Goal: Check status: Check status

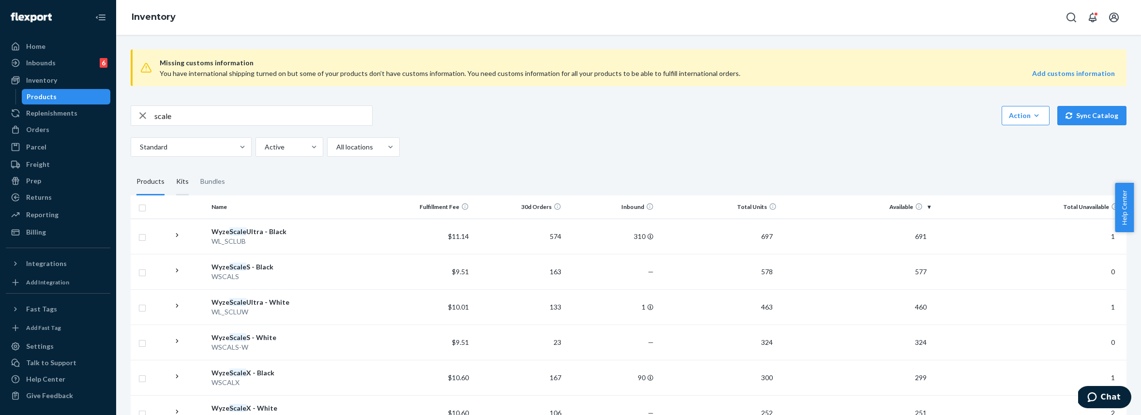
scroll to position [6, 0]
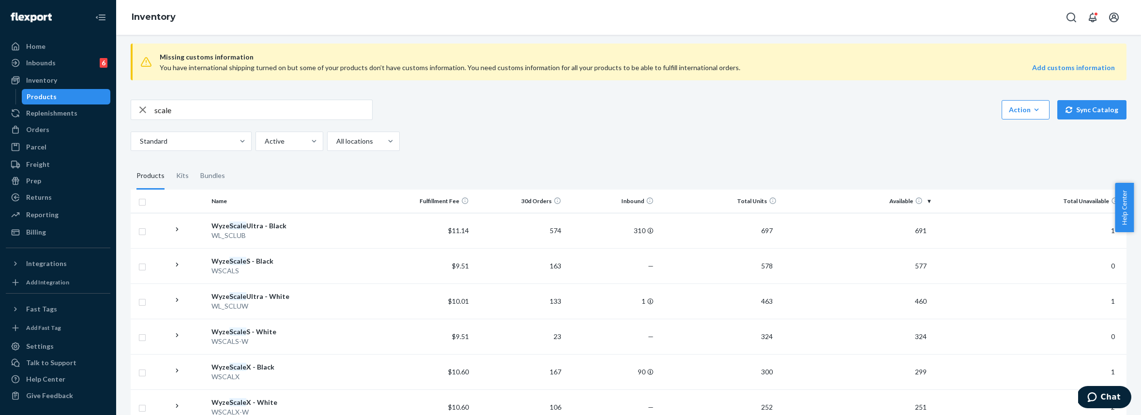
click at [201, 111] on input "scale" at bounding box center [263, 109] width 218 height 19
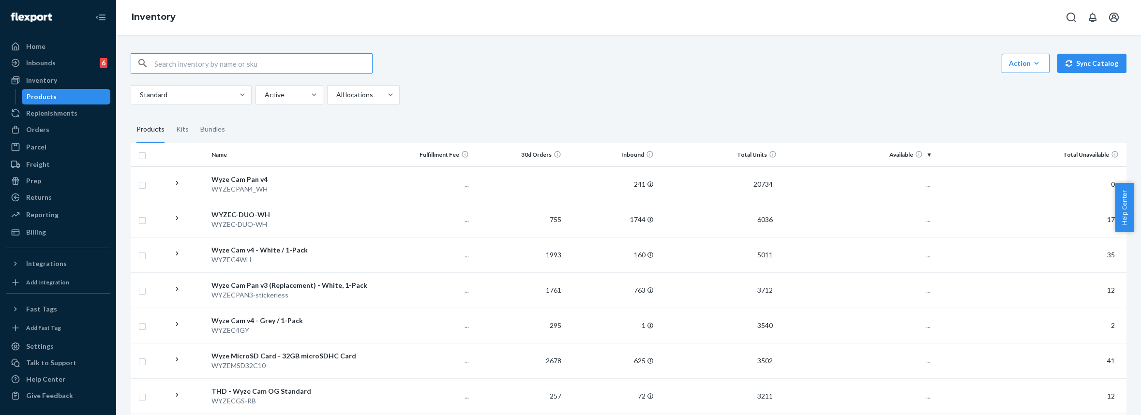
click at [224, 66] on input "text" at bounding box center [263, 63] width 218 height 19
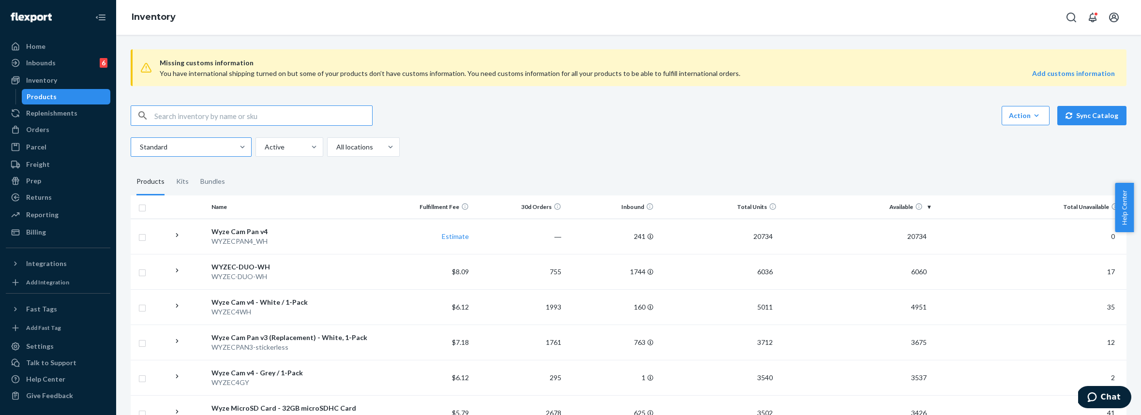
paste input "WPLCK1"
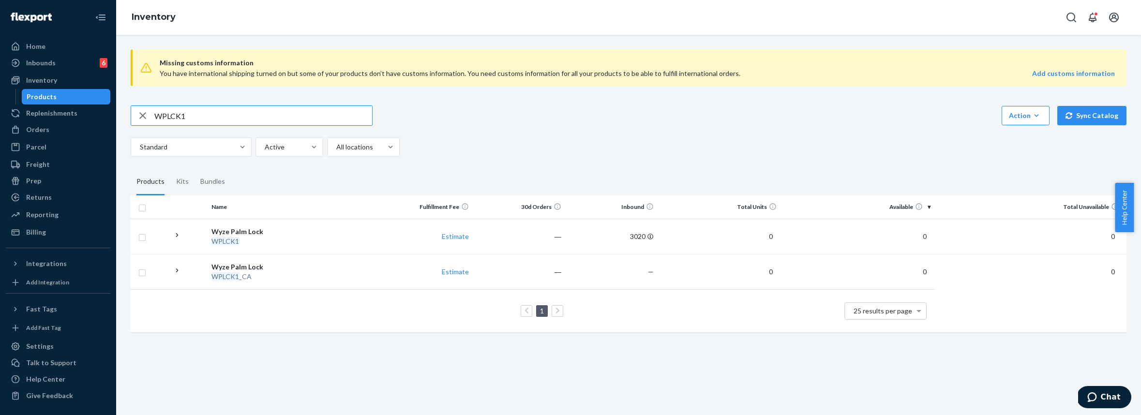
click at [197, 120] on input "WPLCK1" at bounding box center [263, 115] width 218 height 19
paste input "SKINCV4GC"
type input "SKINCV4GC"
